Goal: Information Seeking & Learning: Learn about a topic

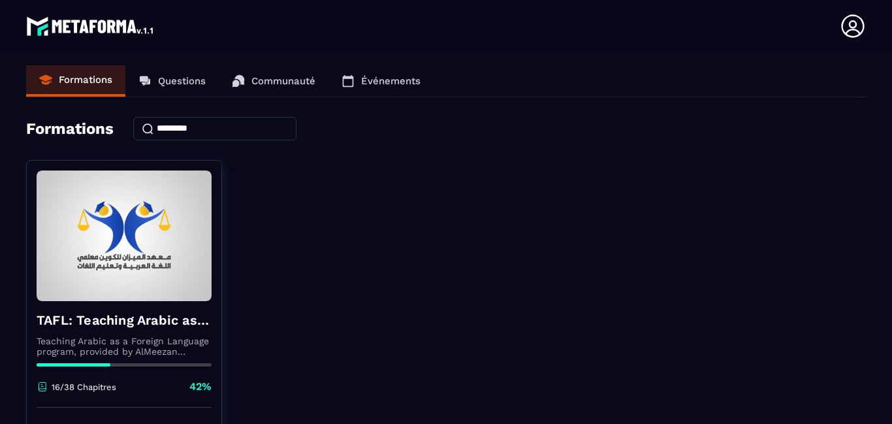
click at [328, 298] on div "TAFL: Teaching Arabic as a Foreign Language program - June Teaching Arabic as a…" at bounding box center [446, 323] width 840 height 326
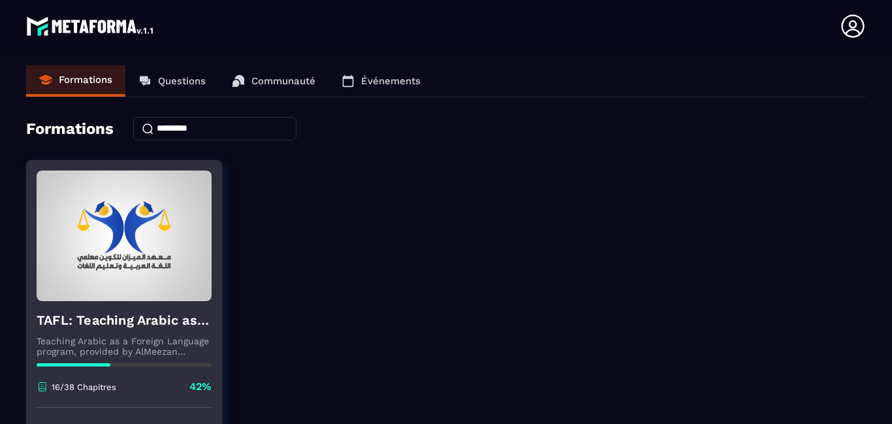
click at [134, 400] on div "16/38 Chapitres 42%" at bounding box center [124, 393] width 175 height 28
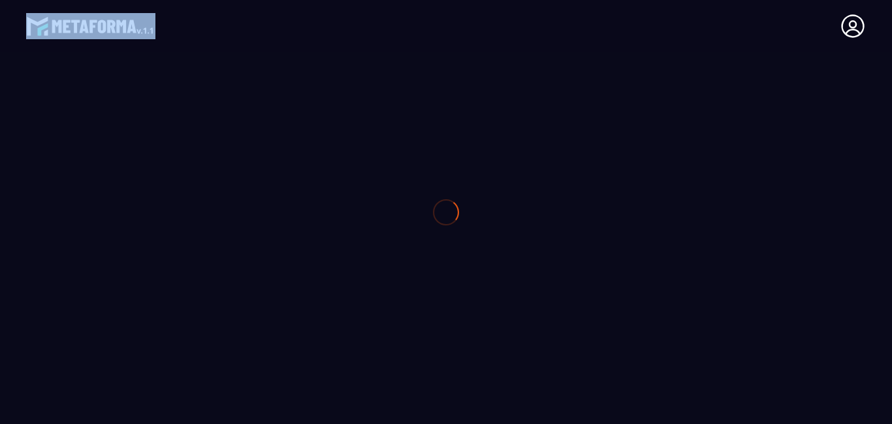
click at [134, 400] on div at bounding box center [446, 212] width 892 height 424
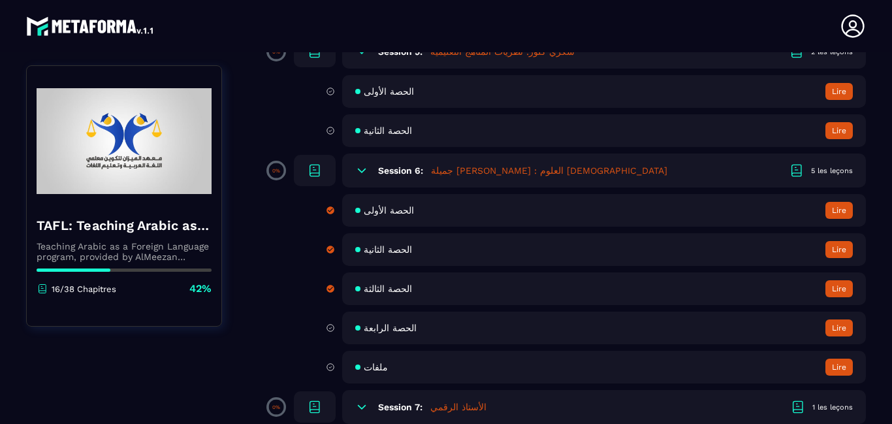
scroll to position [914, 0]
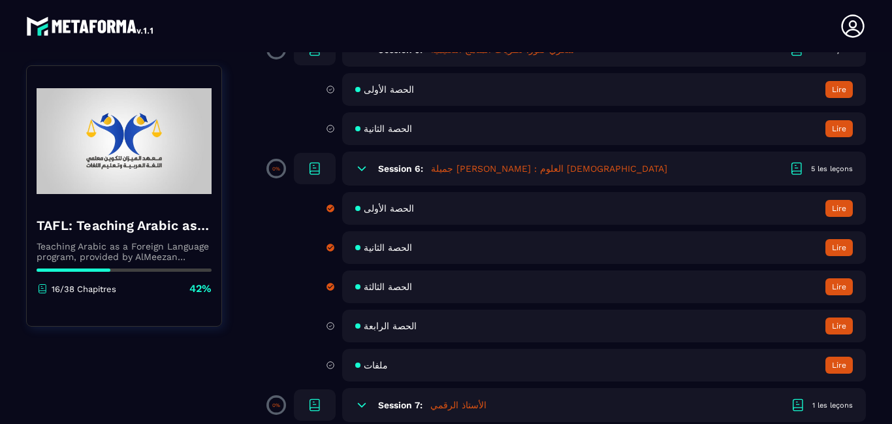
click at [837, 334] on button "Lire" at bounding box center [838, 325] width 27 height 17
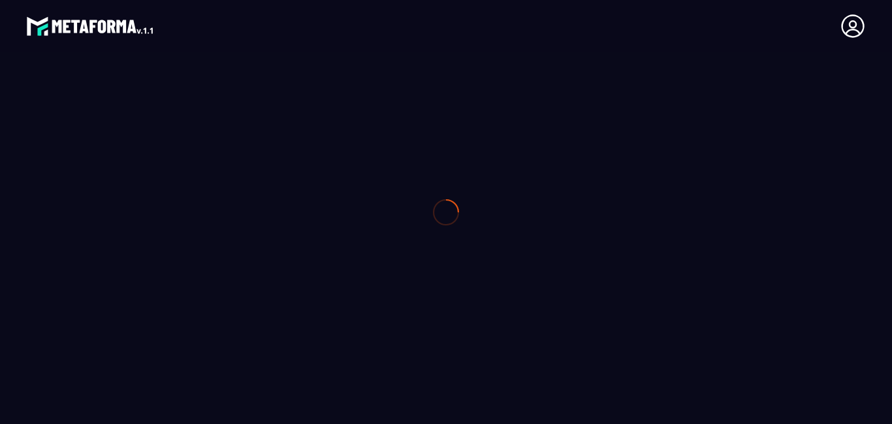
click at [837, 366] on div at bounding box center [446, 212] width 892 height 424
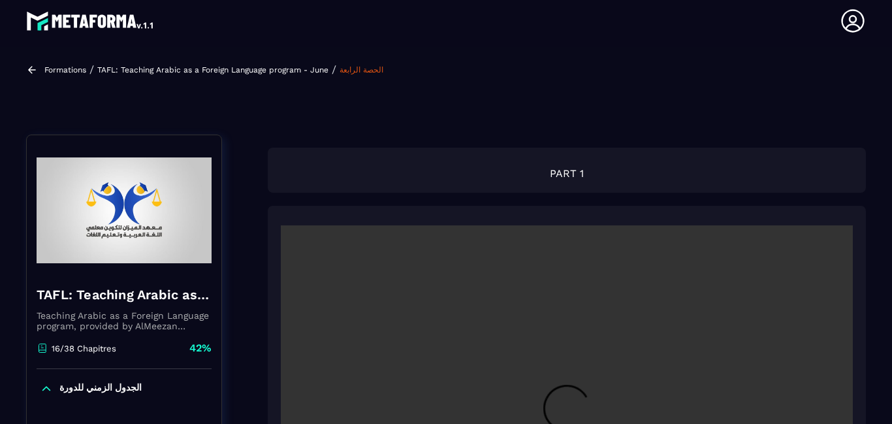
scroll to position [140, 0]
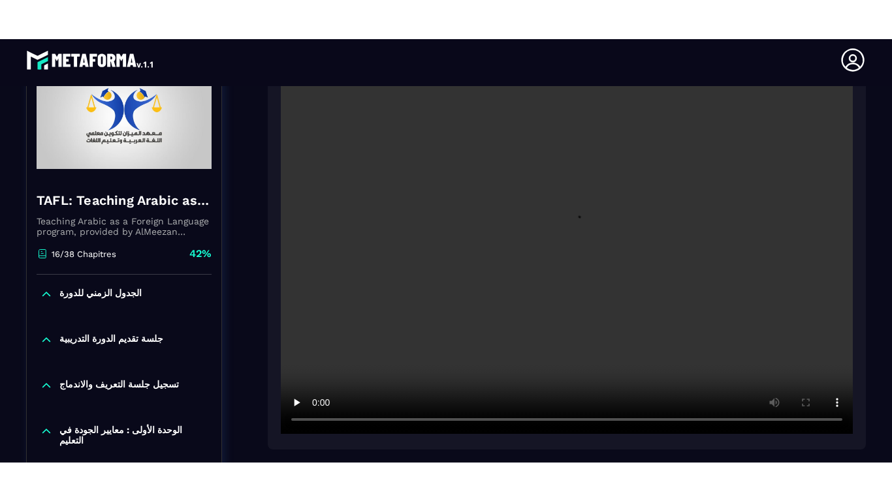
scroll to position [349, 0]
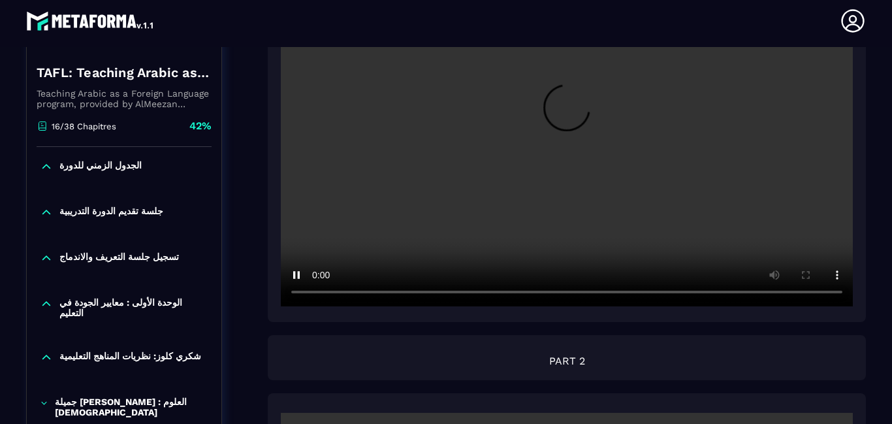
click at [301, 313] on div at bounding box center [567, 113] width 598 height 417
click at [327, 249] on video at bounding box center [567, 115] width 572 height 381
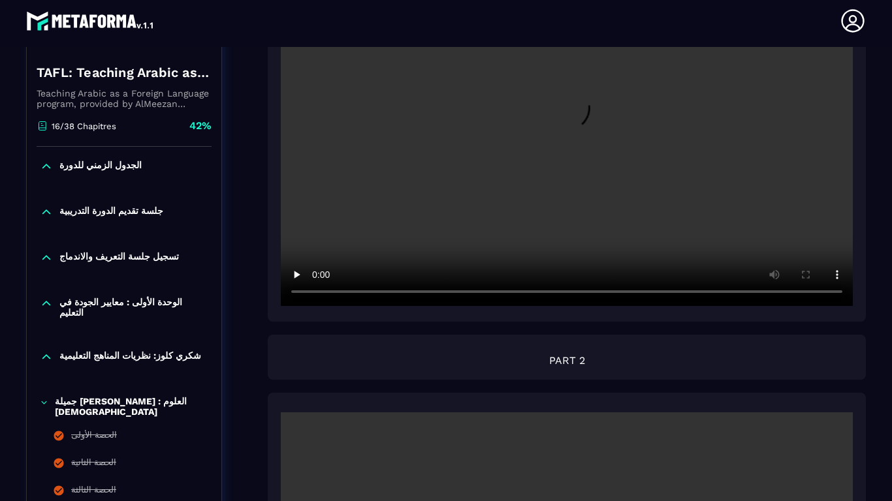
click at [772, 306] on video at bounding box center [567, 115] width 572 height 381
click at [475, 306] on video at bounding box center [567, 115] width 572 height 381
click at [522, 306] on video at bounding box center [567, 115] width 572 height 381
